Goal: Navigation & Orientation: Find specific page/section

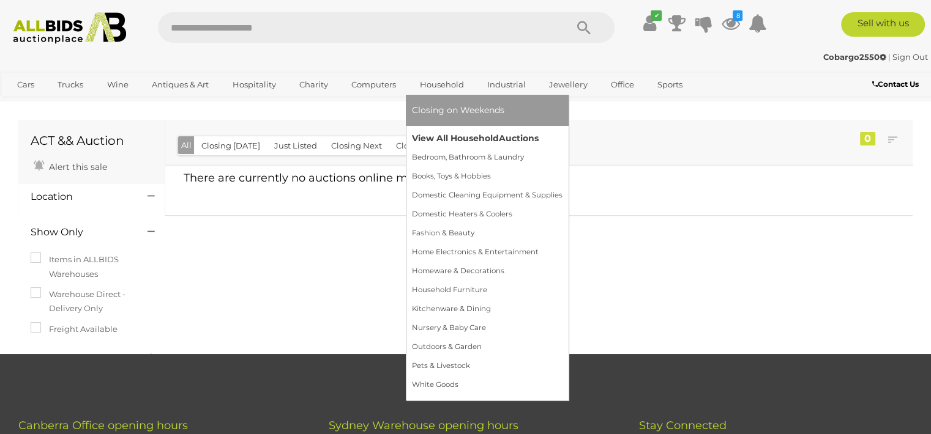
click at [482, 136] on link "View All Household Auctions" at bounding box center [487, 138] width 151 height 19
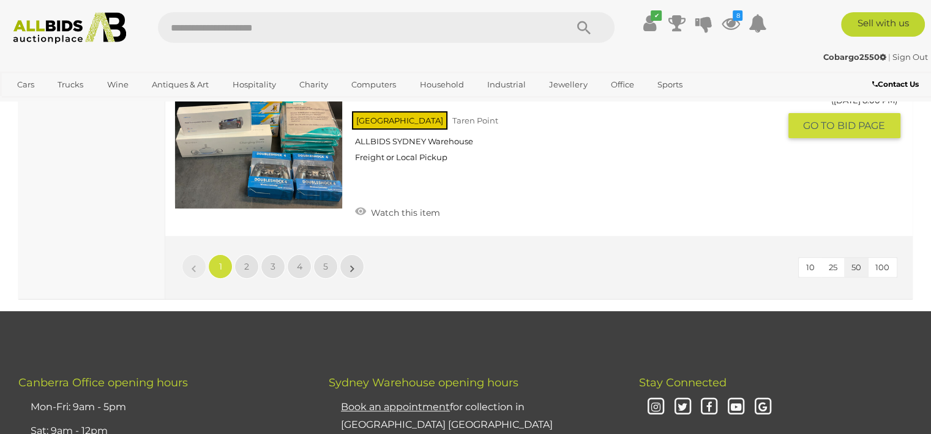
scroll to position [9618, 0]
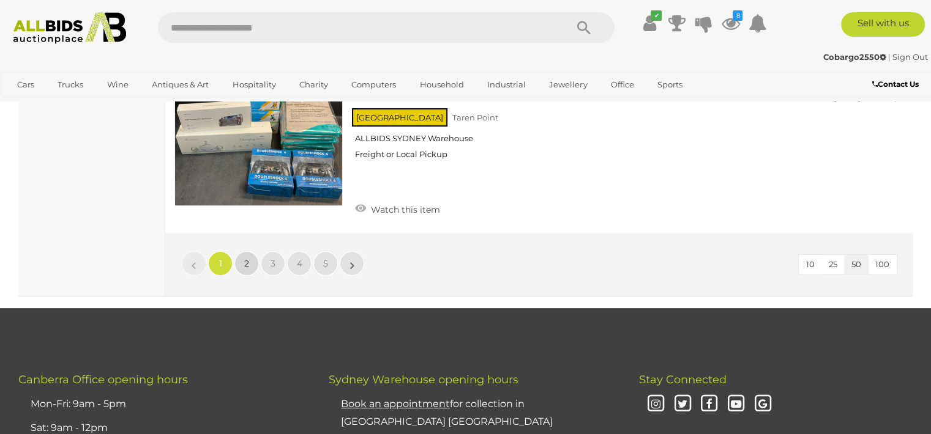
click at [243, 251] on link "2" at bounding box center [246, 263] width 24 height 24
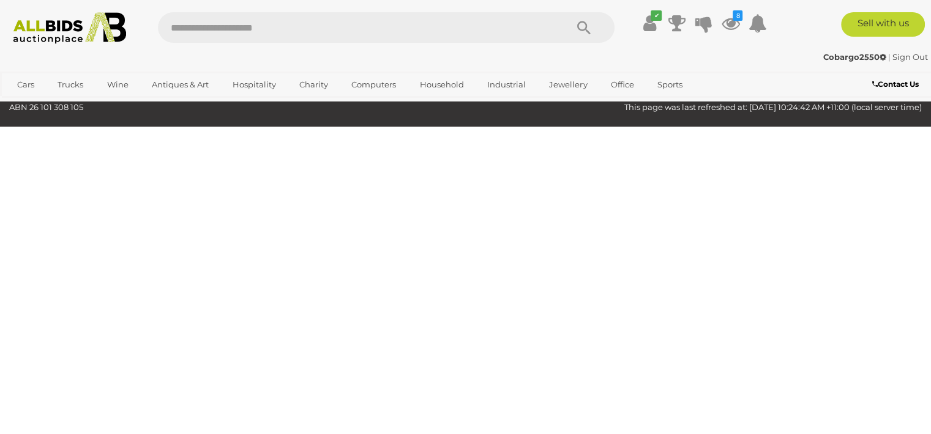
scroll to position [165, 0]
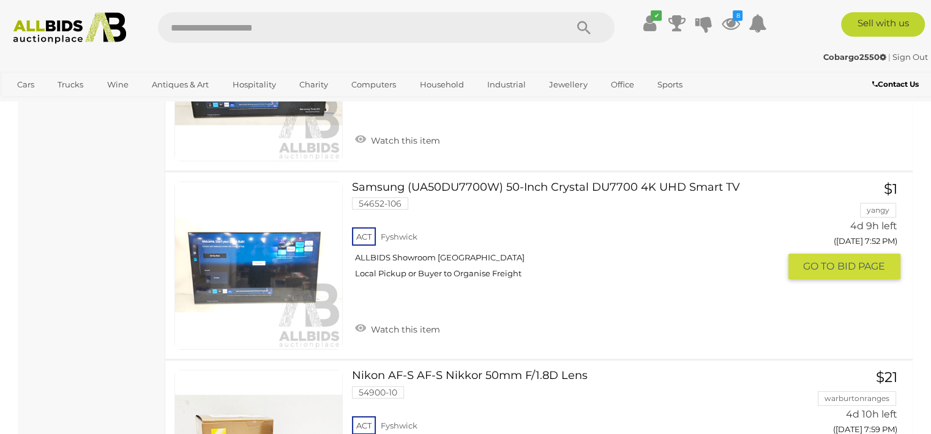
scroll to position [4056, 0]
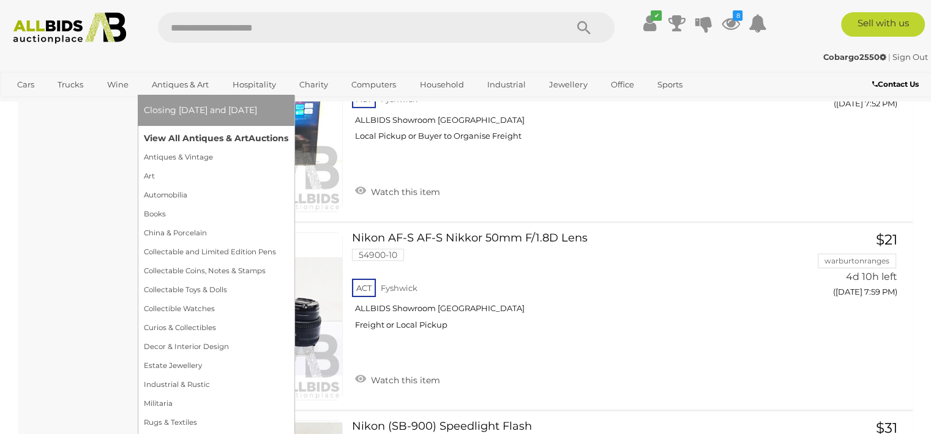
click at [202, 139] on link "View All Antiques & Art Auctions" at bounding box center [216, 138] width 144 height 19
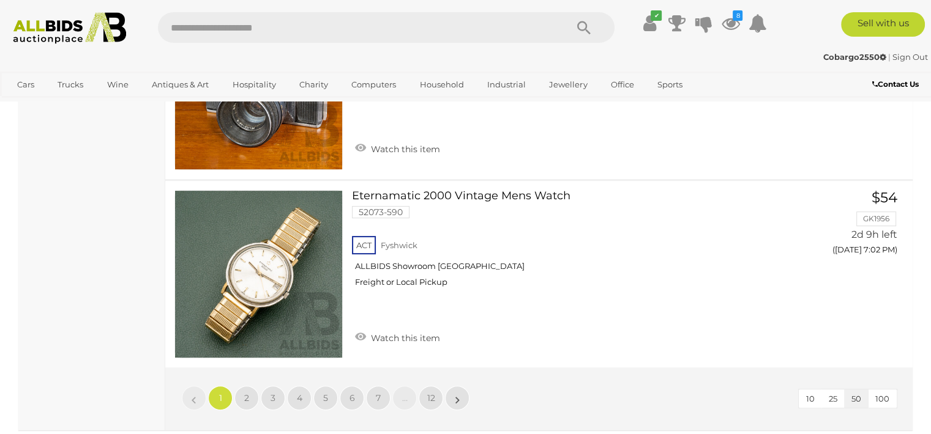
scroll to position [9594, 0]
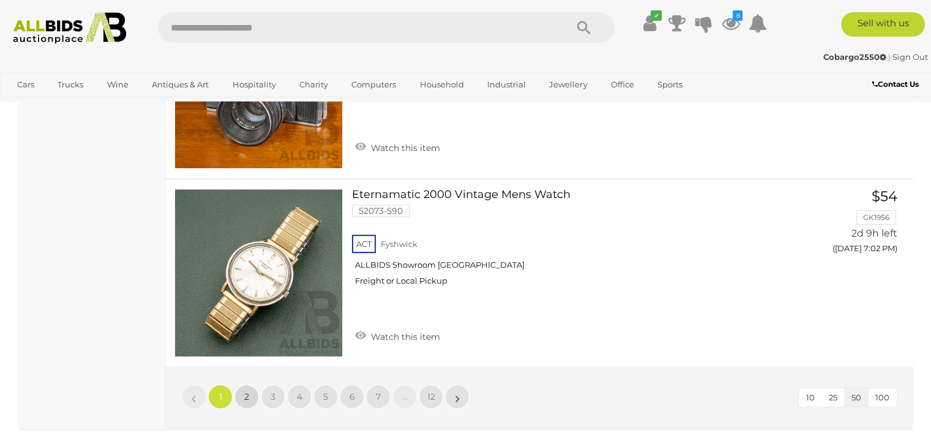
click at [245, 392] on span "2" at bounding box center [246, 397] width 5 height 11
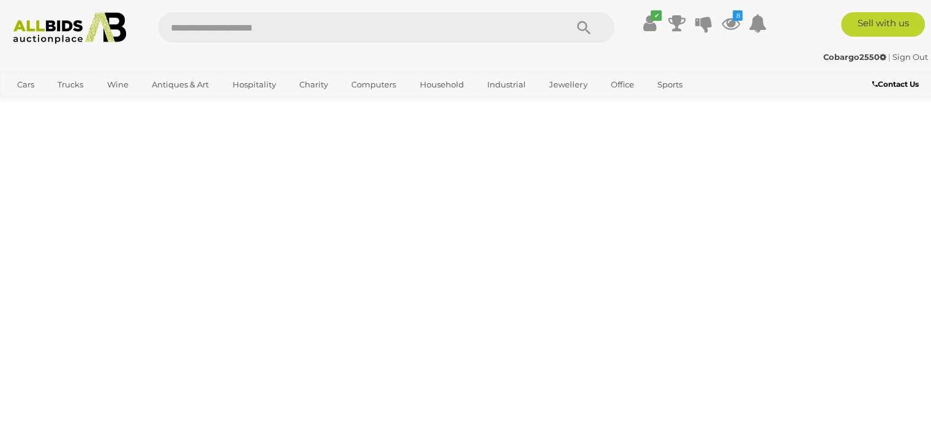
scroll to position [273, 0]
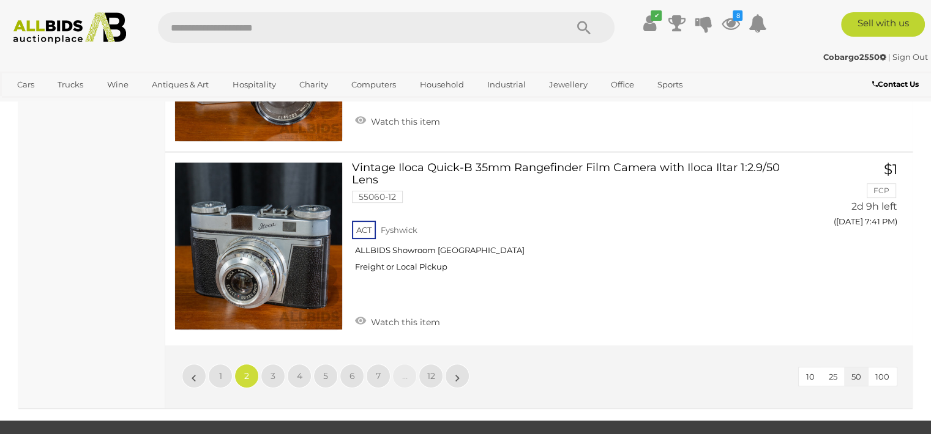
scroll to position [9597, 0]
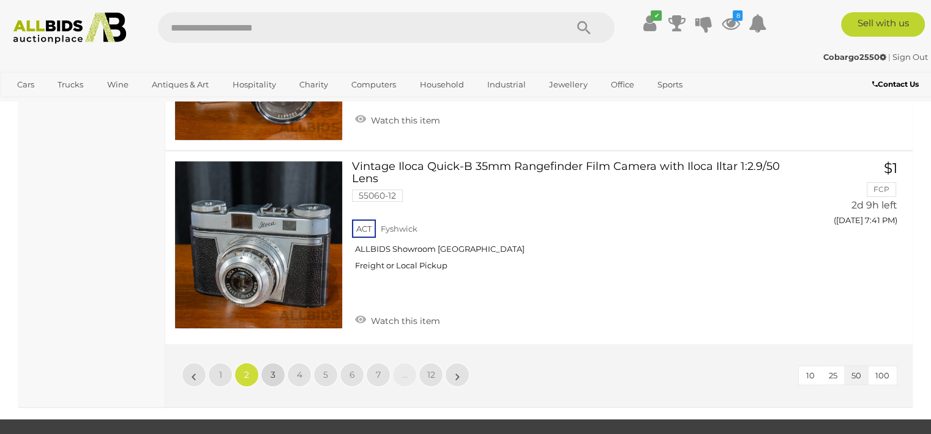
click at [272, 370] on span "3" at bounding box center [272, 375] width 5 height 11
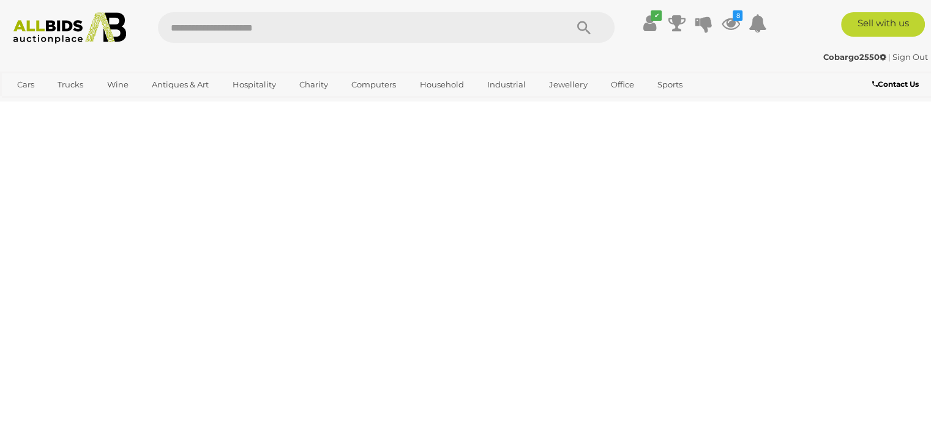
scroll to position [273, 0]
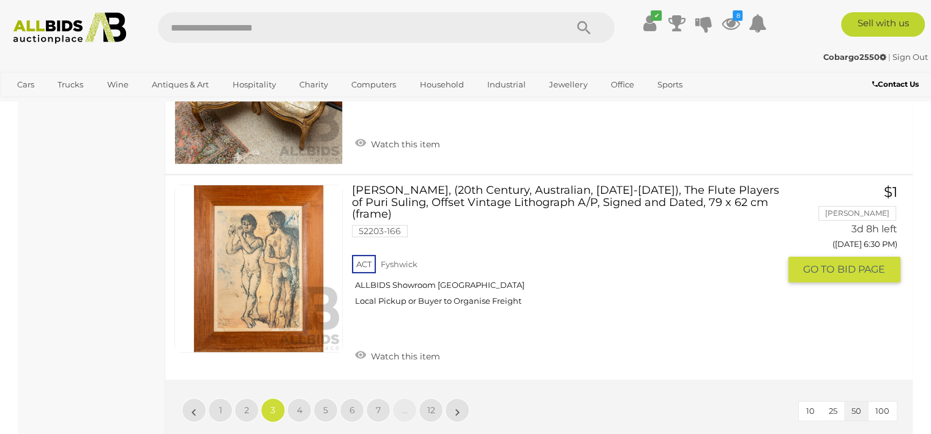
scroll to position [9597, 0]
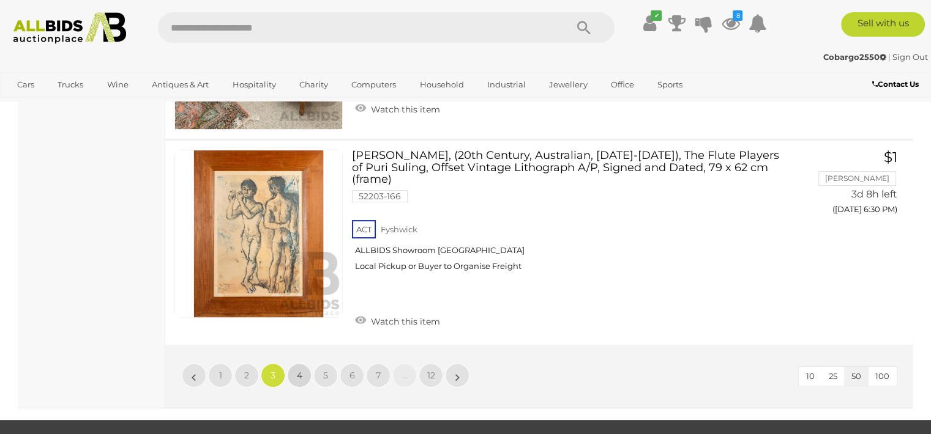
click at [298, 370] on span "4" at bounding box center [300, 375] width 6 height 11
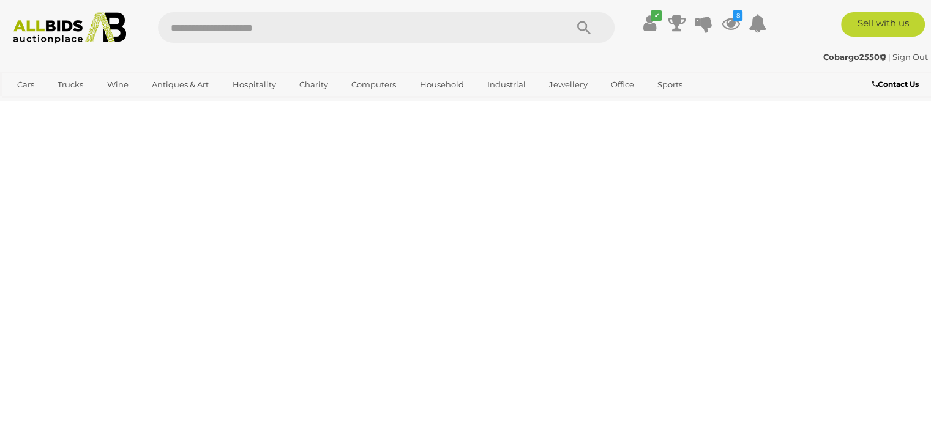
scroll to position [273, 0]
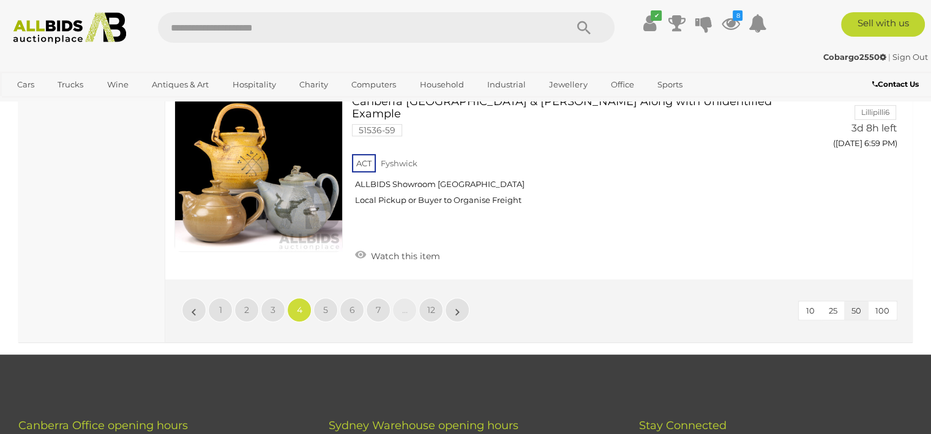
scroll to position [9769, 0]
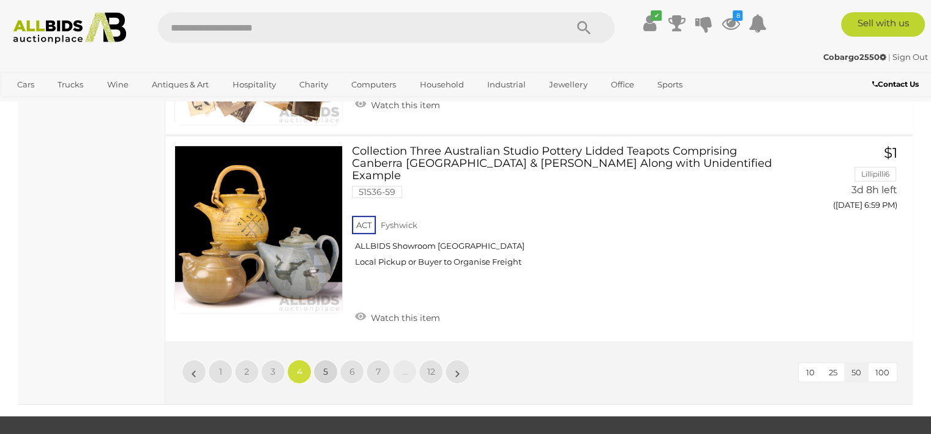
click at [319, 360] on link "5" at bounding box center [325, 372] width 24 height 24
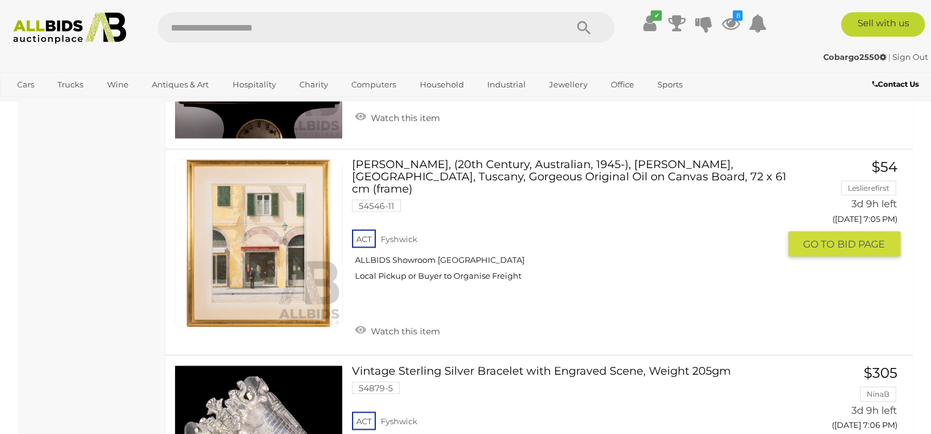
scroll to position [2182, 0]
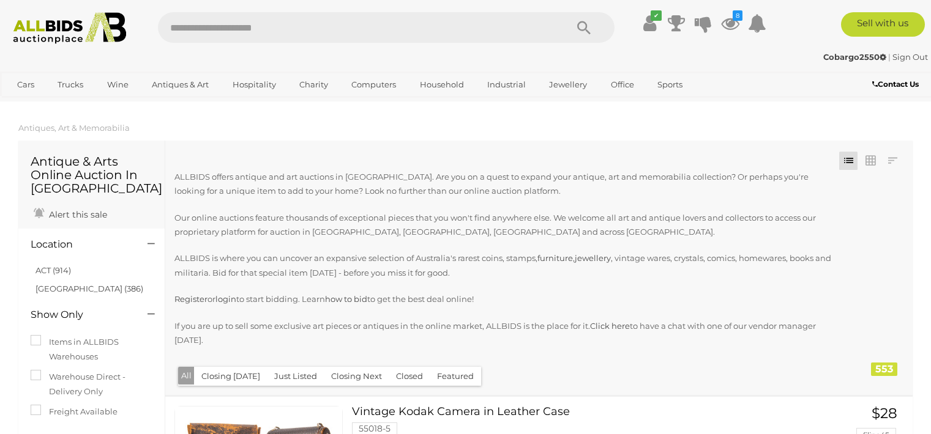
scroll to position [2182, 0]
